Goal: Information Seeking & Learning: Learn about a topic

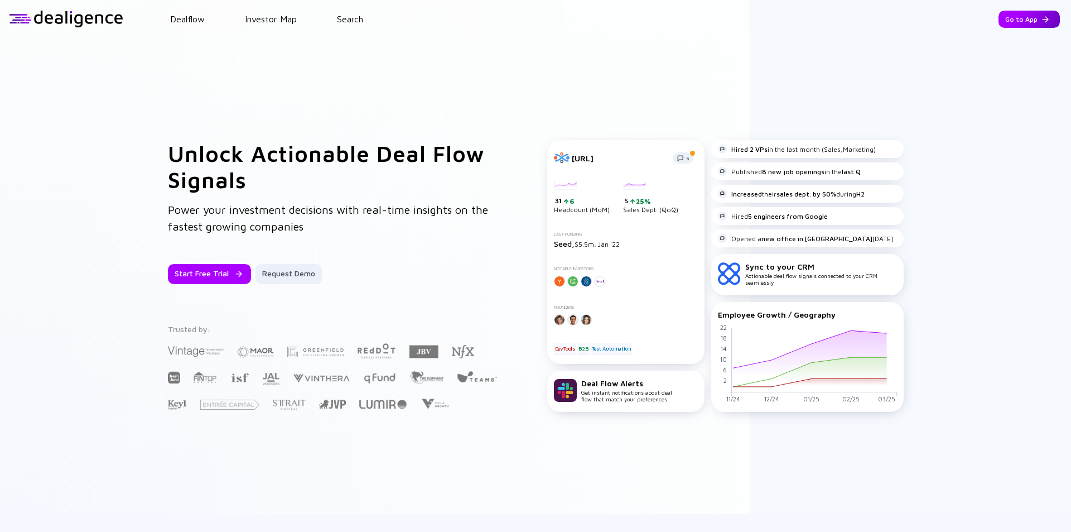
click at [1024, 18] on div "Go to App" at bounding box center [1028, 19] width 61 height 17
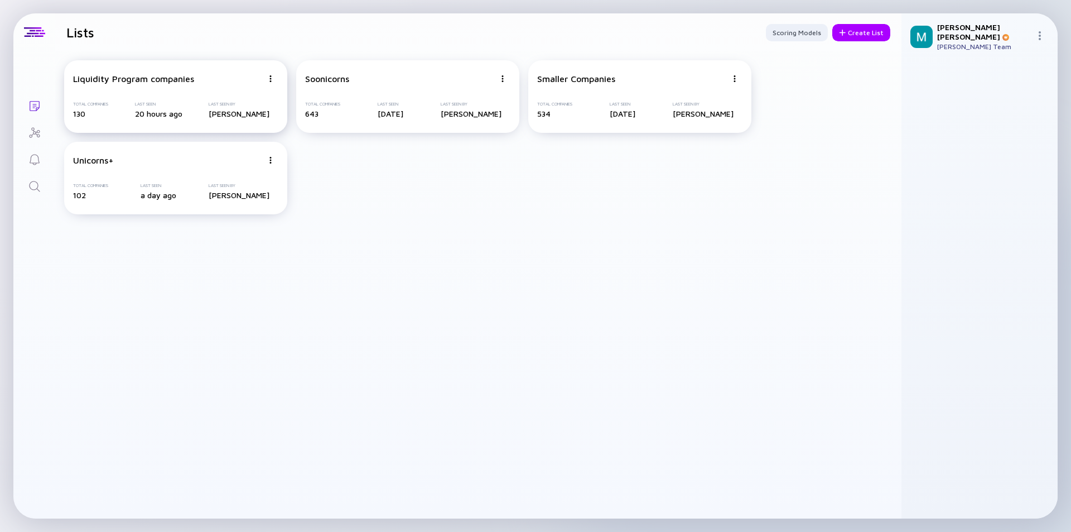
click at [213, 84] on div "Liquidity Program companies Total Companies 130 Last Seen 20 hours ago Last See…" at bounding box center [175, 96] width 223 height 73
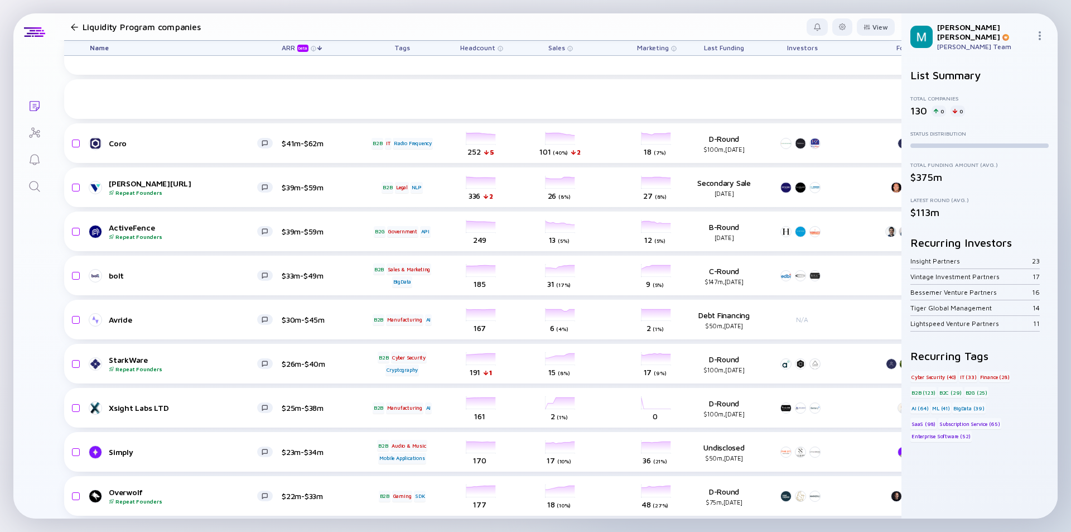
scroll to position [502, 0]
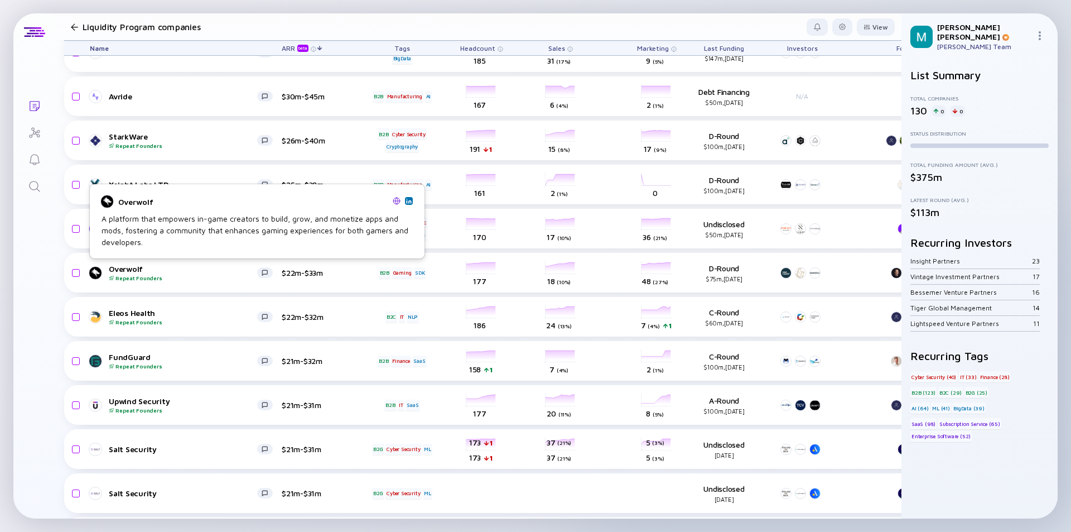
click at [228, 224] on div "A platform that empowers in-game creators to build, grow, and monetize apps and…" at bounding box center [257, 230] width 311 height 35
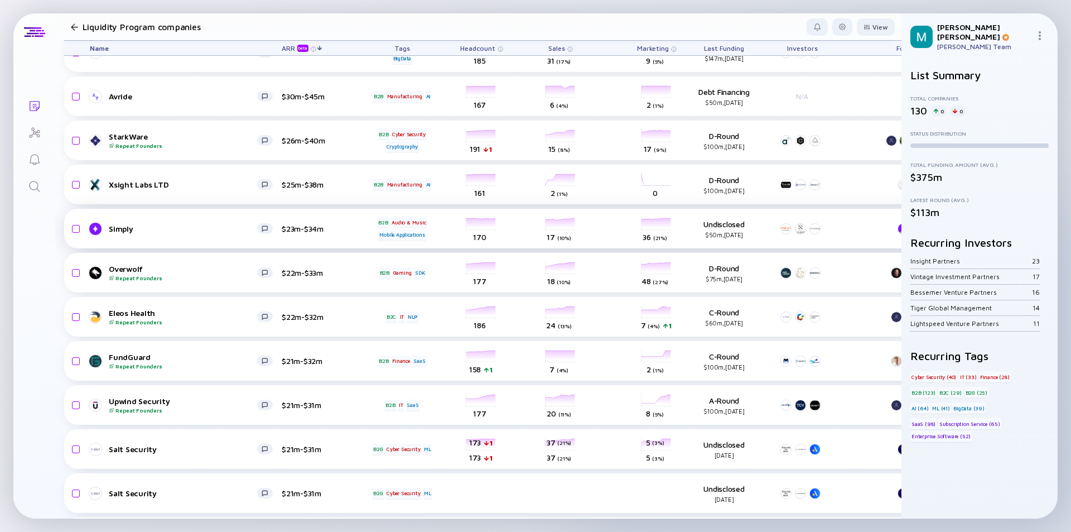
click at [186, 222] on link "Simply" at bounding box center [186, 228] width 192 height 13
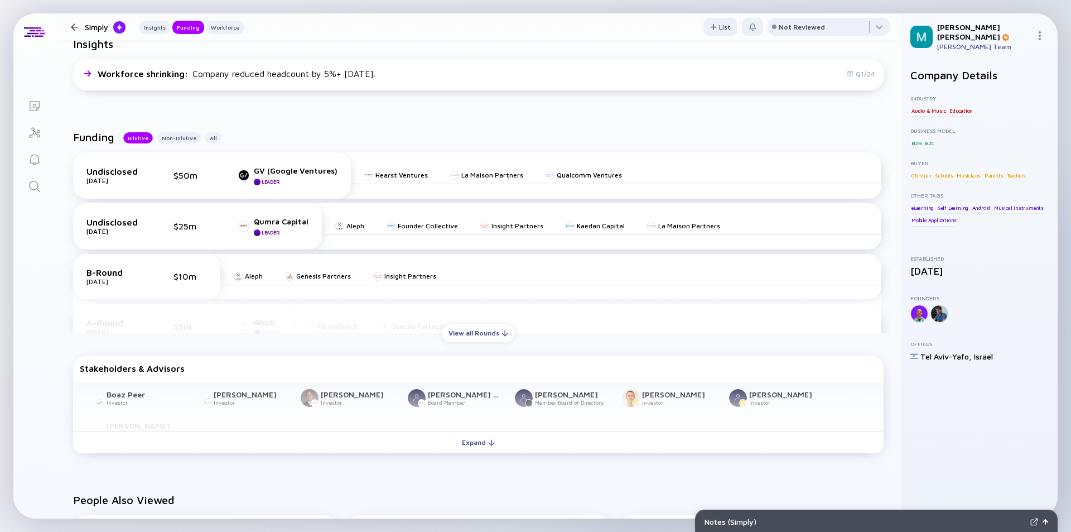
scroll to position [335, 0]
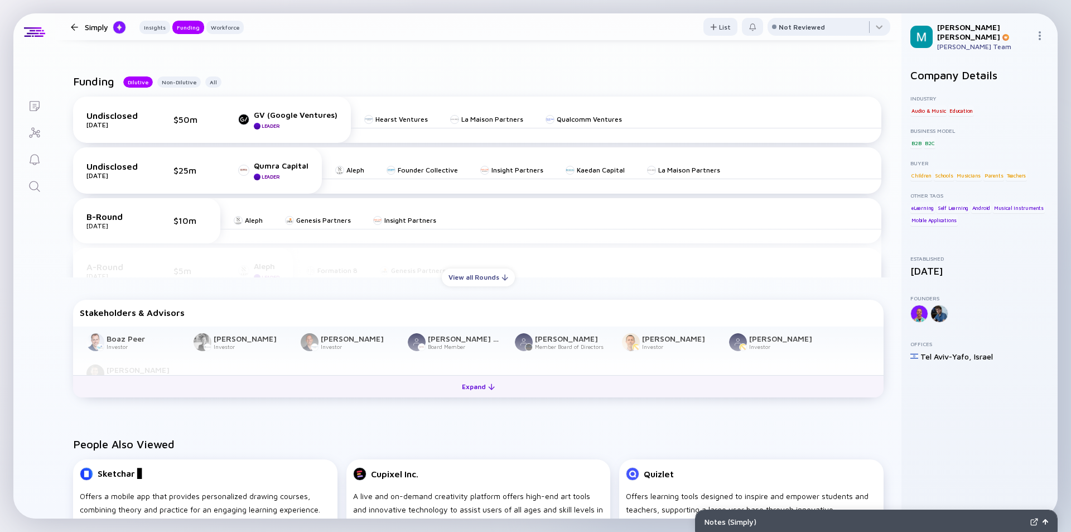
click at [475, 388] on div "Expand" at bounding box center [478, 386] width 46 height 17
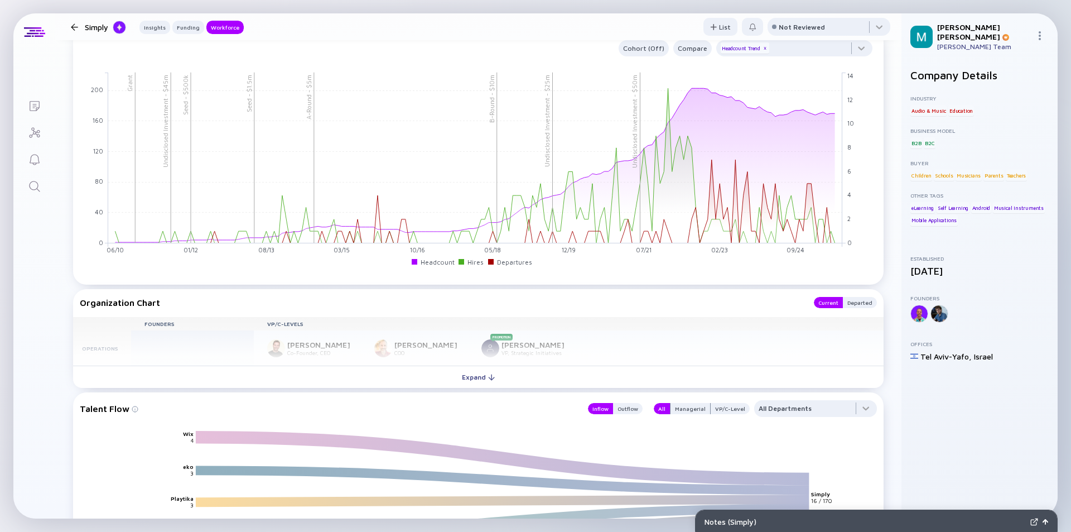
scroll to position [1060, 0]
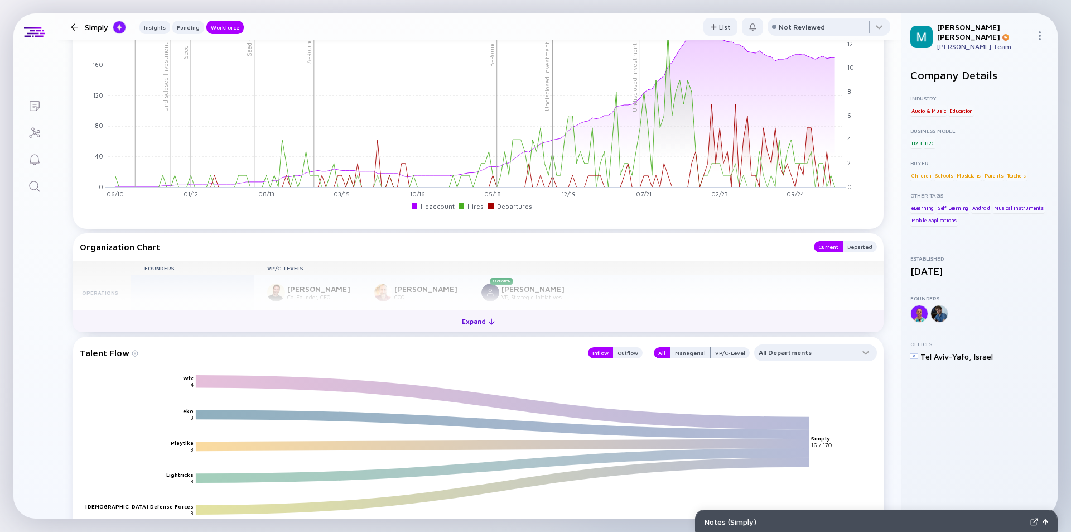
click at [467, 317] on div "Expand" at bounding box center [478, 320] width 46 height 17
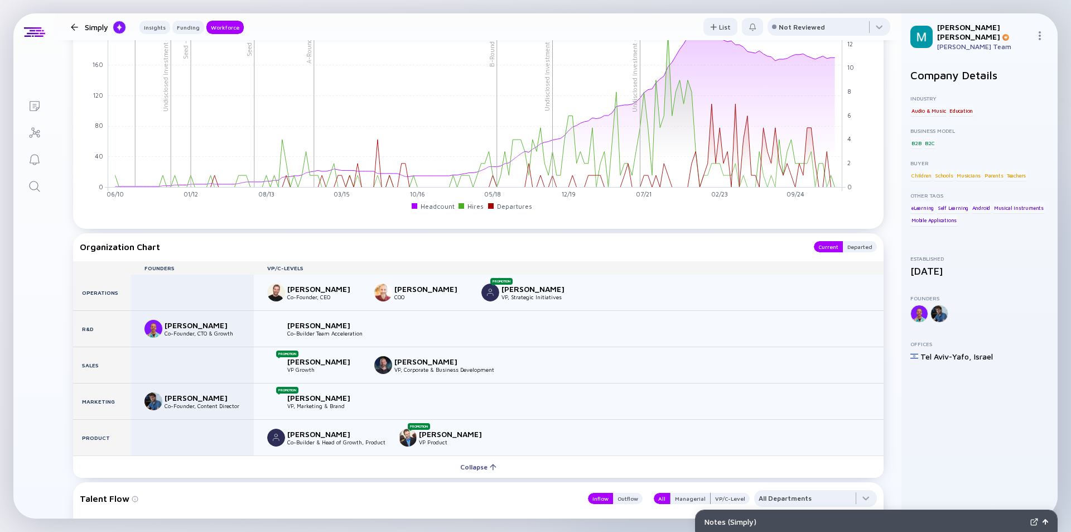
scroll to position [1116, 0]
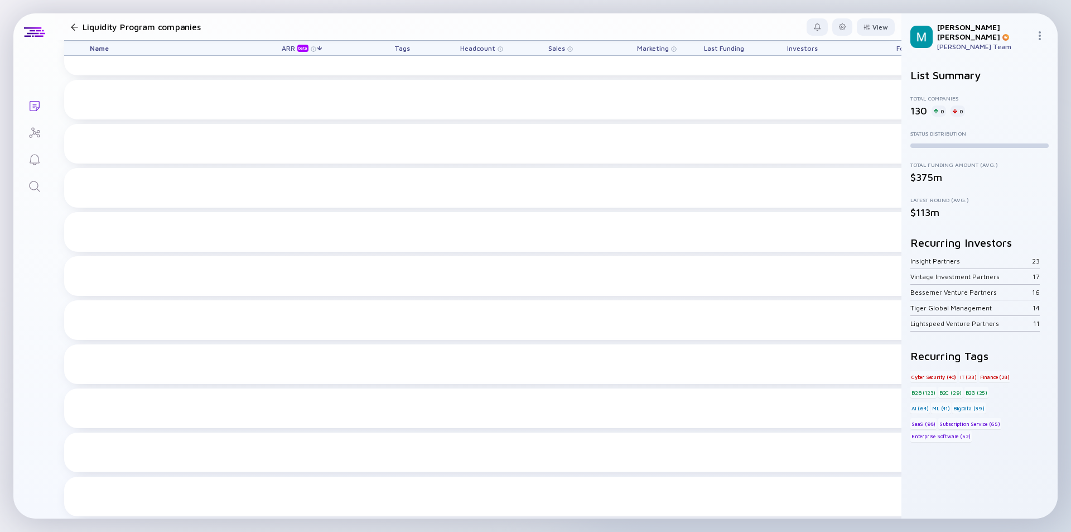
scroll to position [502, 0]
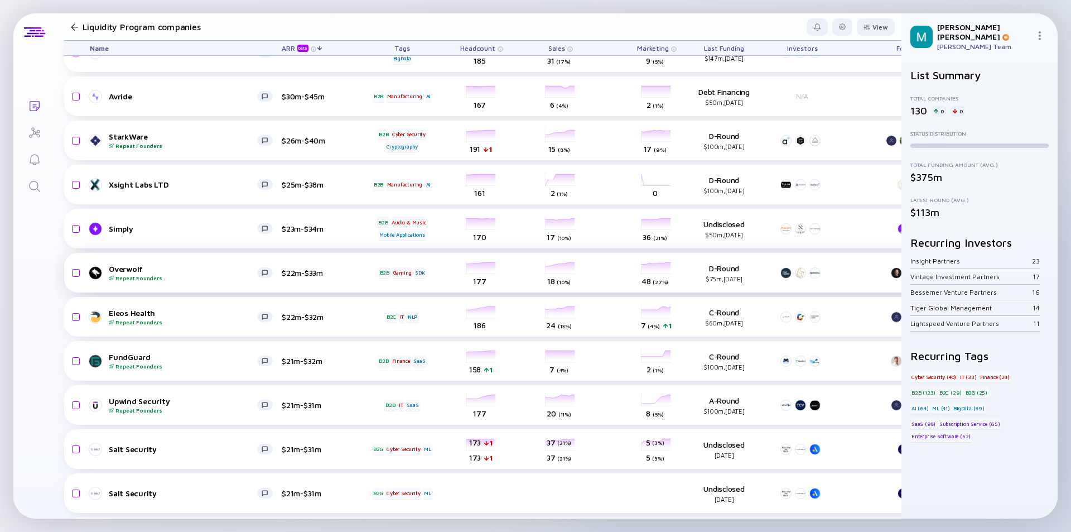
click at [176, 272] on div "Overwolf Repeat Founders" at bounding box center [183, 272] width 148 height 17
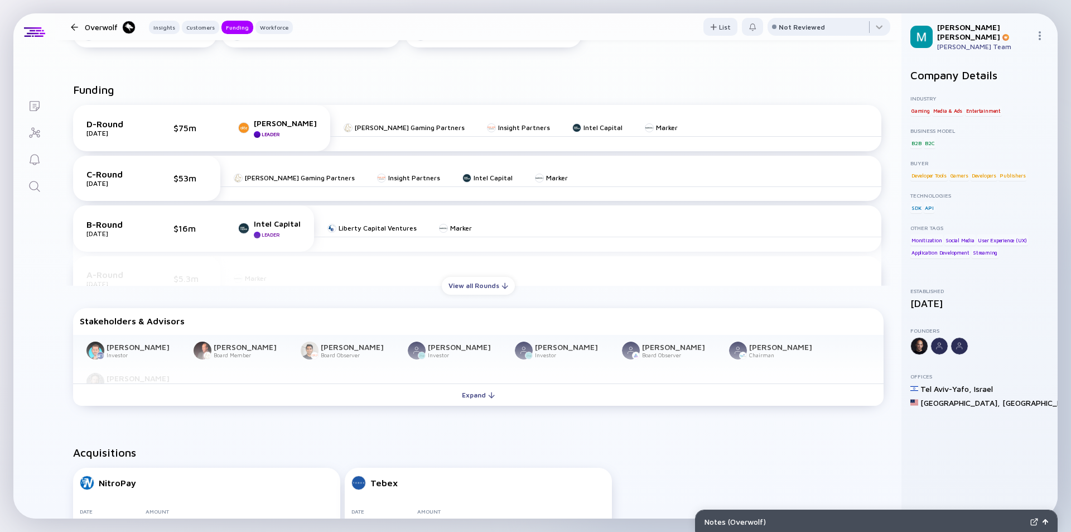
scroll to position [614, 0]
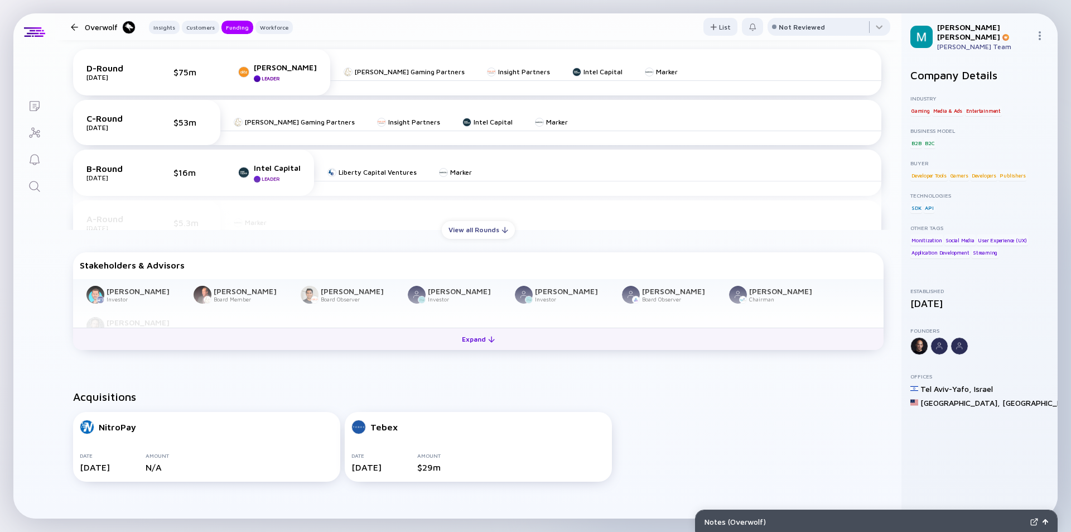
click at [480, 340] on div "Expand" at bounding box center [478, 338] width 46 height 17
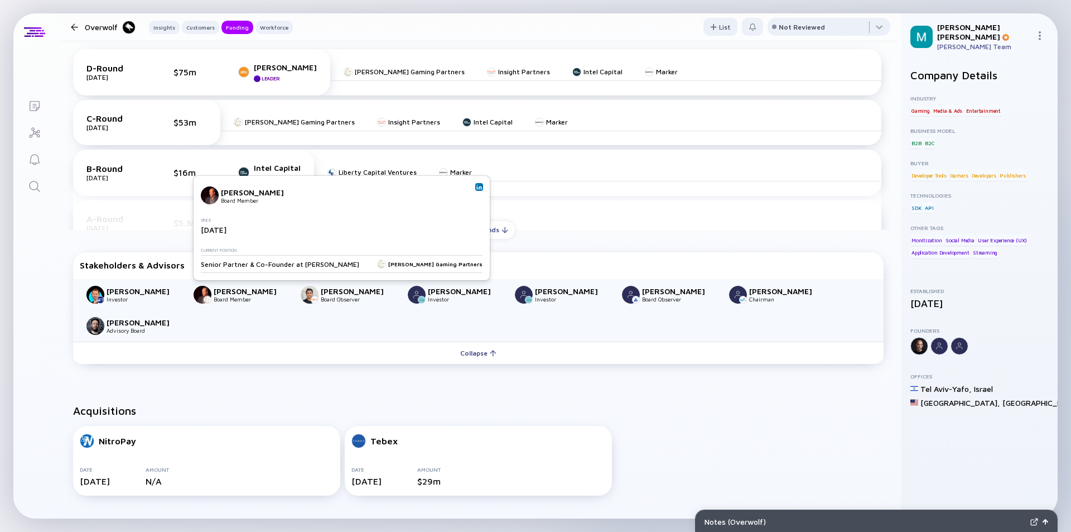
scroll to position [502, 0]
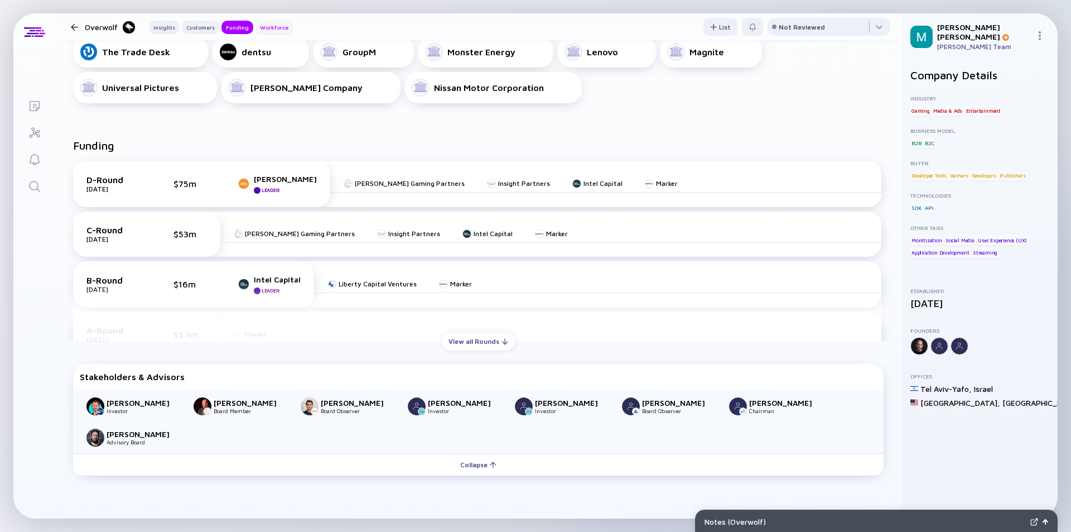
click at [266, 28] on div "Workforce" at bounding box center [273, 27] width 37 height 11
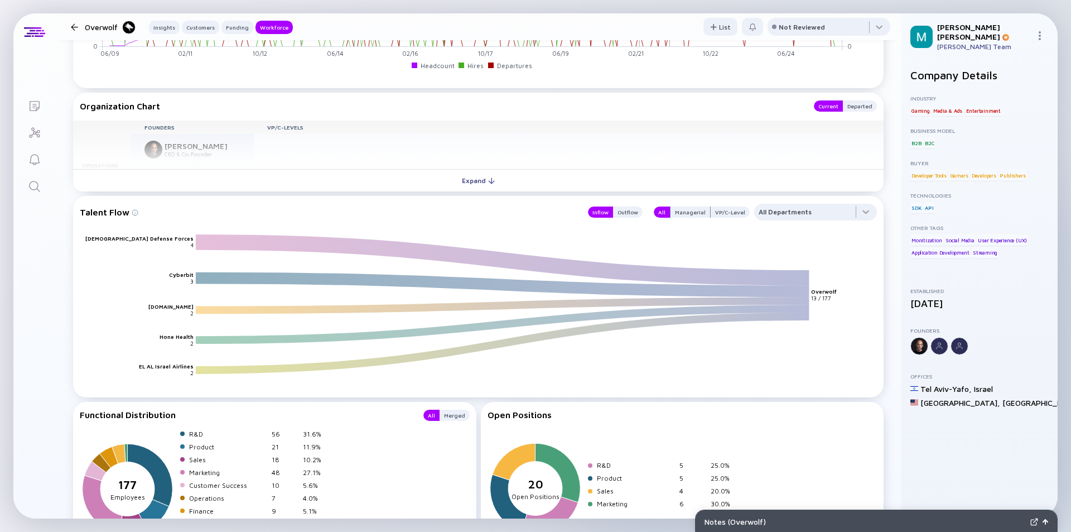
scroll to position [1508, 0]
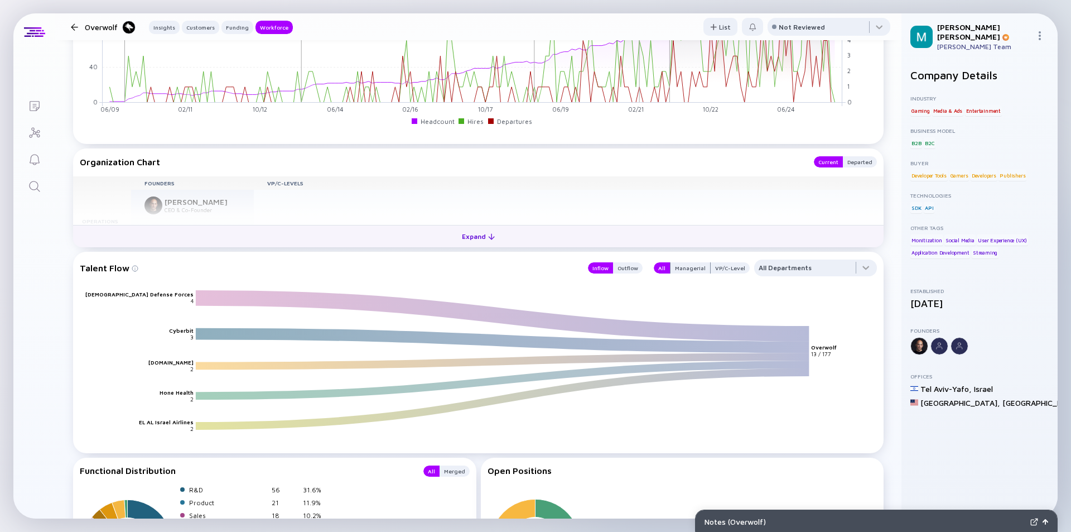
click at [478, 237] on div "Expand" at bounding box center [478, 236] width 46 height 17
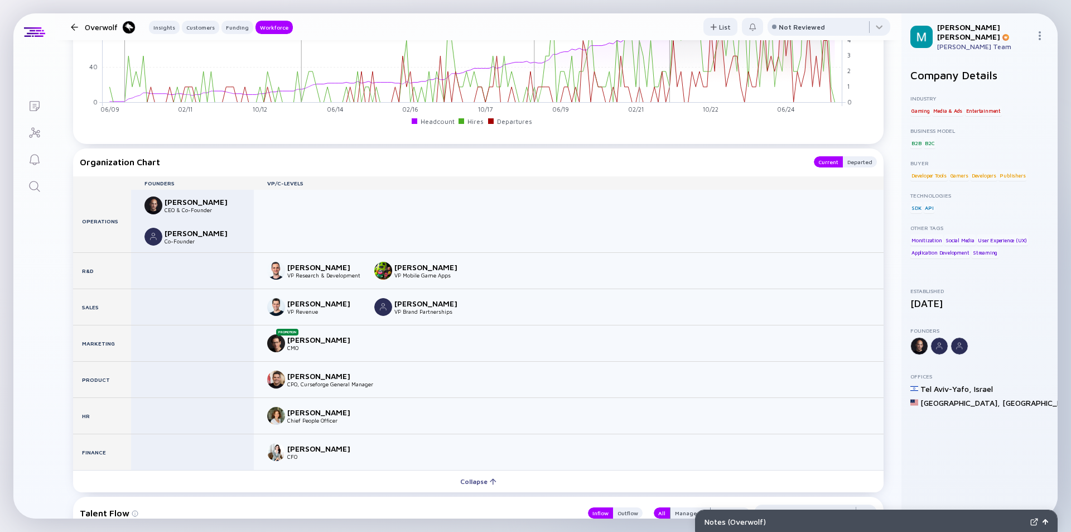
scroll to position [1563, 0]
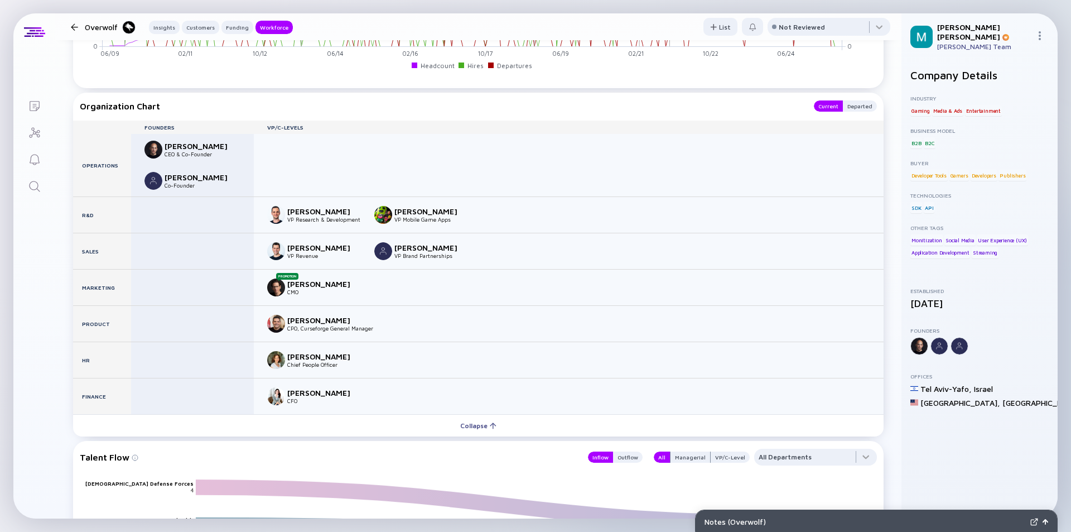
click at [73, 414] on button "Collapse" at bounding box center [478, 425] width 810 height 22
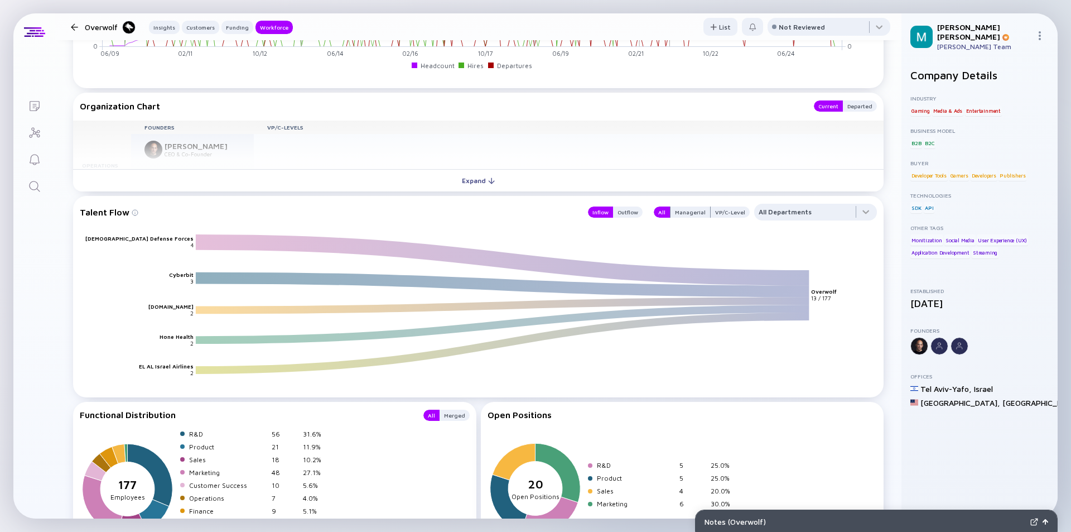
click at [73, 169] on button "Expand" at bounding box center [478, 180] width 810 height 22
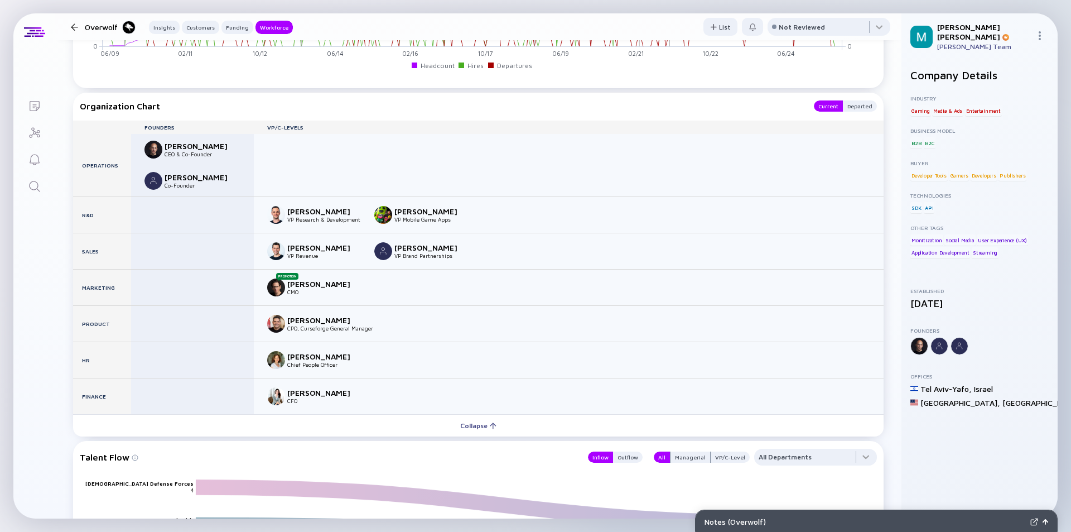
click at [73, 414] on button "Collapse" at bounding box center [478, 425] width 810 height 22
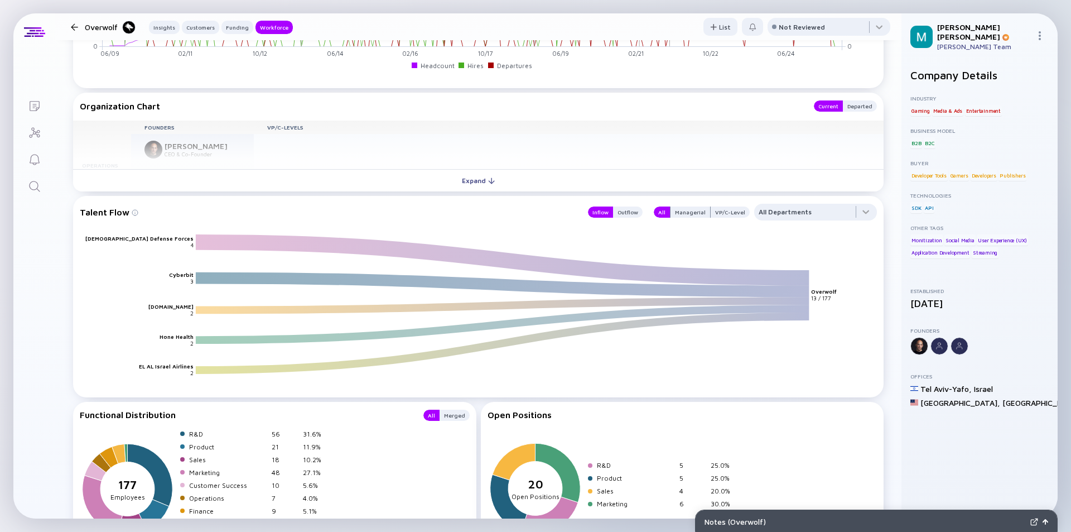
click at [73, 169] on button "Expand" at bounding box center [478, 180] width 810 height 22
